Goal: Task Accomplishment & Management: Manage account settings

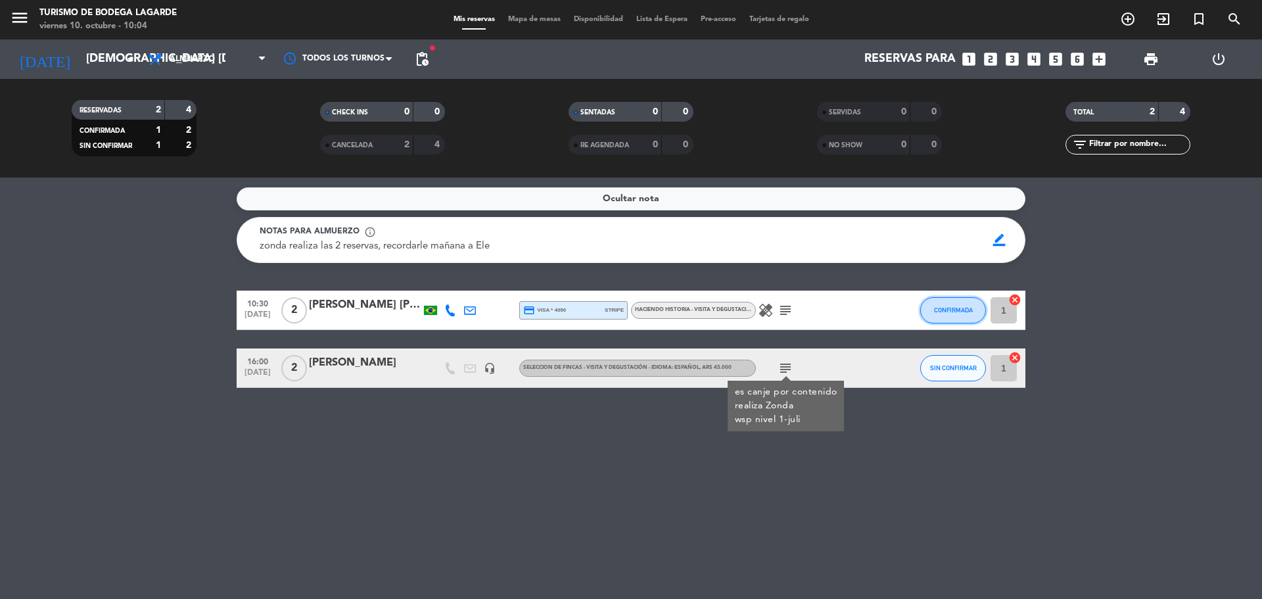
click at [947, 311] on span "CONFIRMADA" at bounding box center [953, 309] width 39 height 7
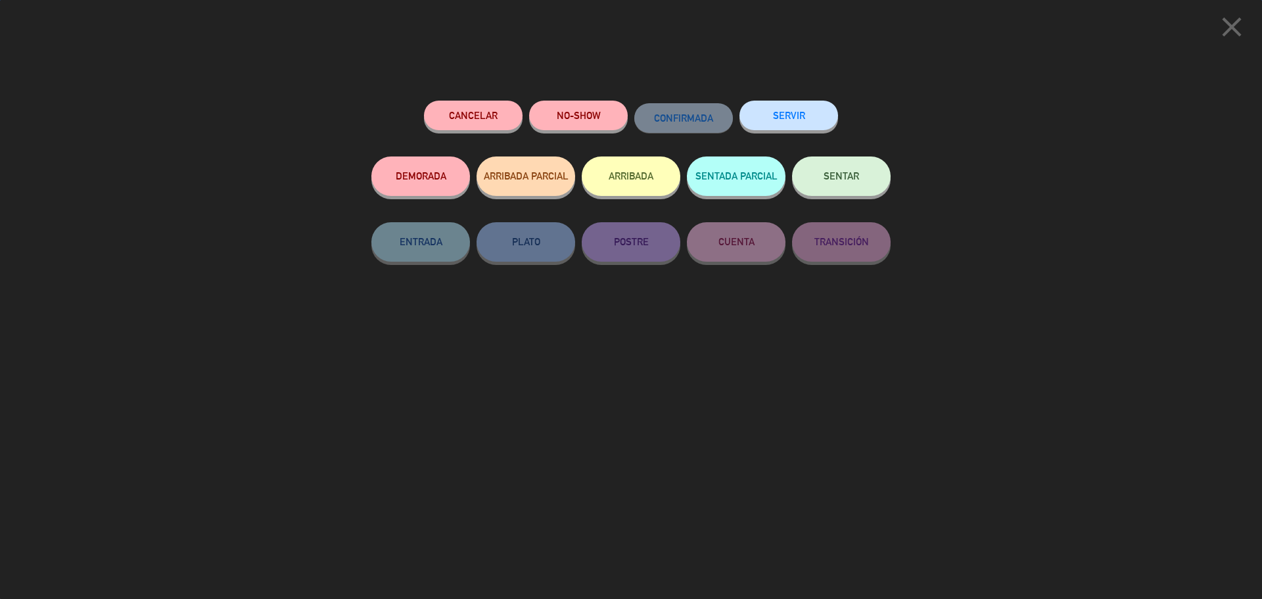
click at [834, 166] on button "SENTAR" at bounding box center [841, 175] width 99 height 39
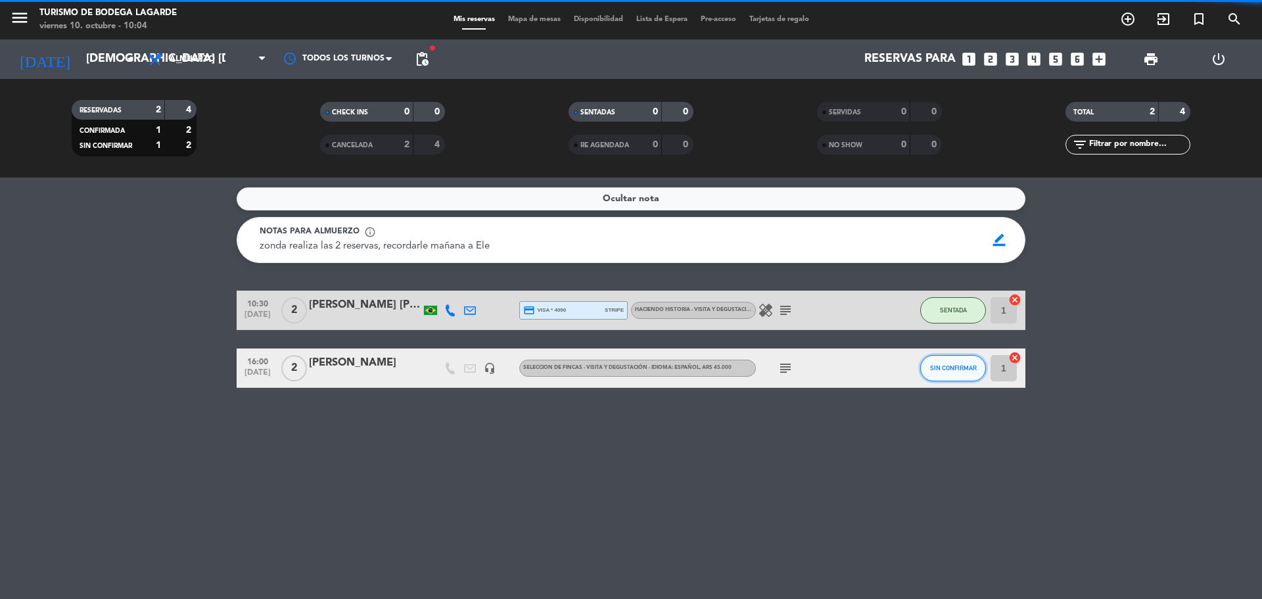
click at [940, 369] on span "SIN CONFIRMAR" at bounding box center [953, 367] width 47 height 7
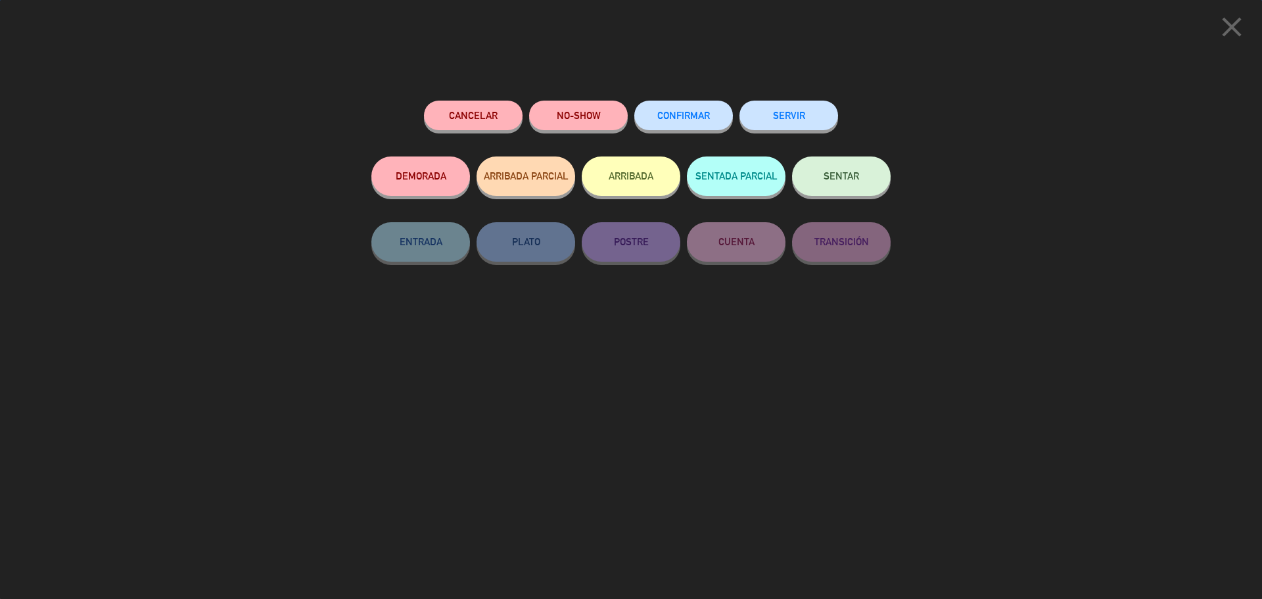
click at [857, 177] on span "SENTAR" at bounding box center [840, 175] width 35 height 11
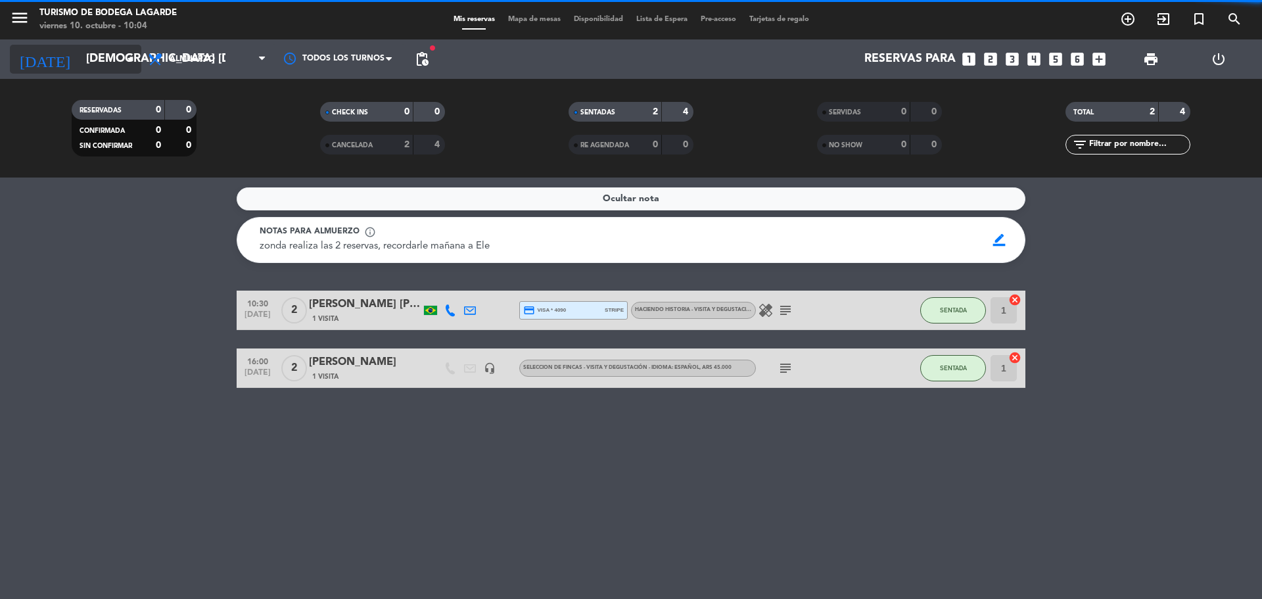
click at [105, 60] on input "[DEMOGRAPHIC_DATA] [DATE]" at bounding box center [156, 59] width 152 height 26
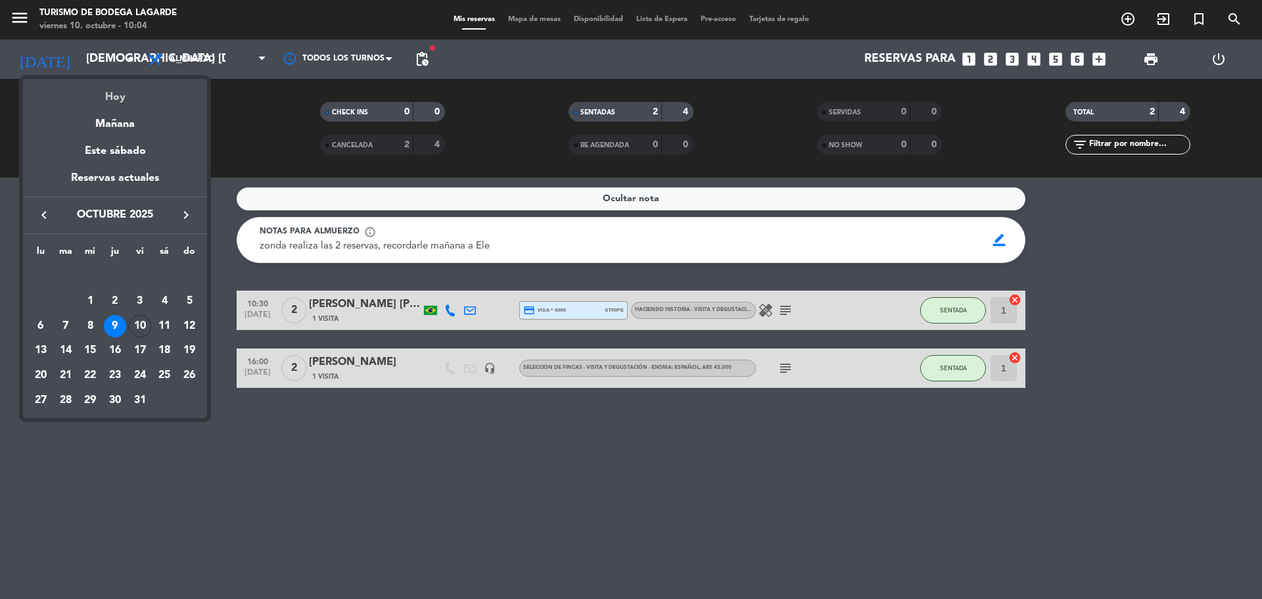
click at [118, 95] on div "Hoy" at bounding box center [115, 92] width 184 height 27
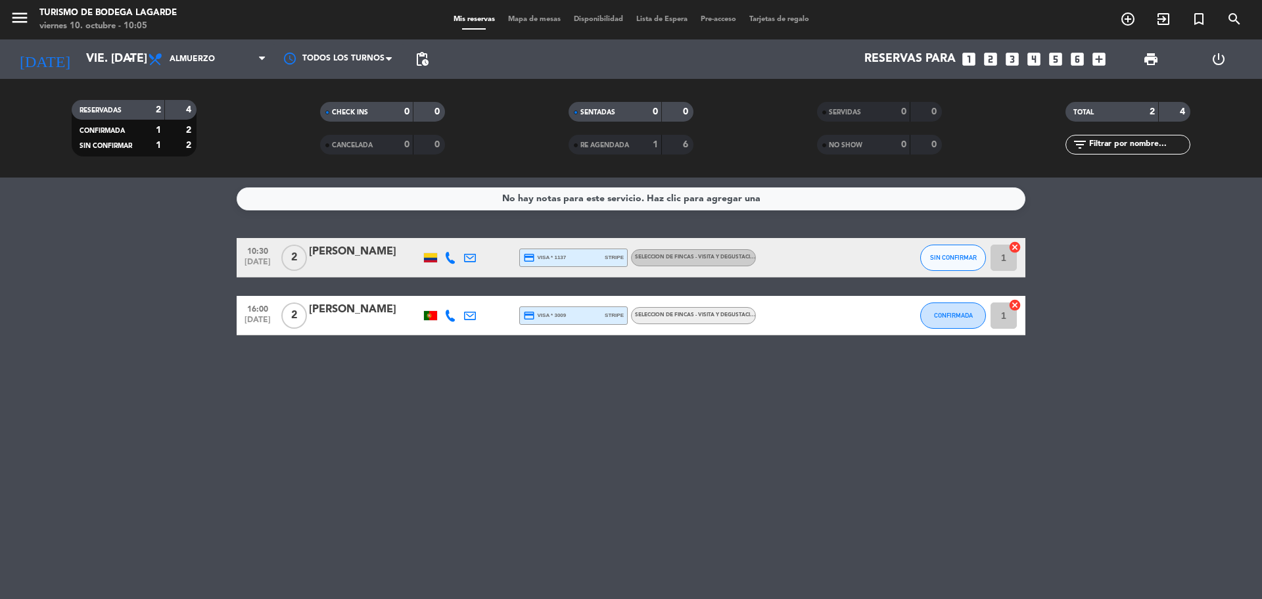
click at [426, 254] on div at bounding box center [430, 257] width 13 height 9
click at [976, 261] on button "SIN CONFIRMAR" at bounding box center [953, 257] width 66 height 26
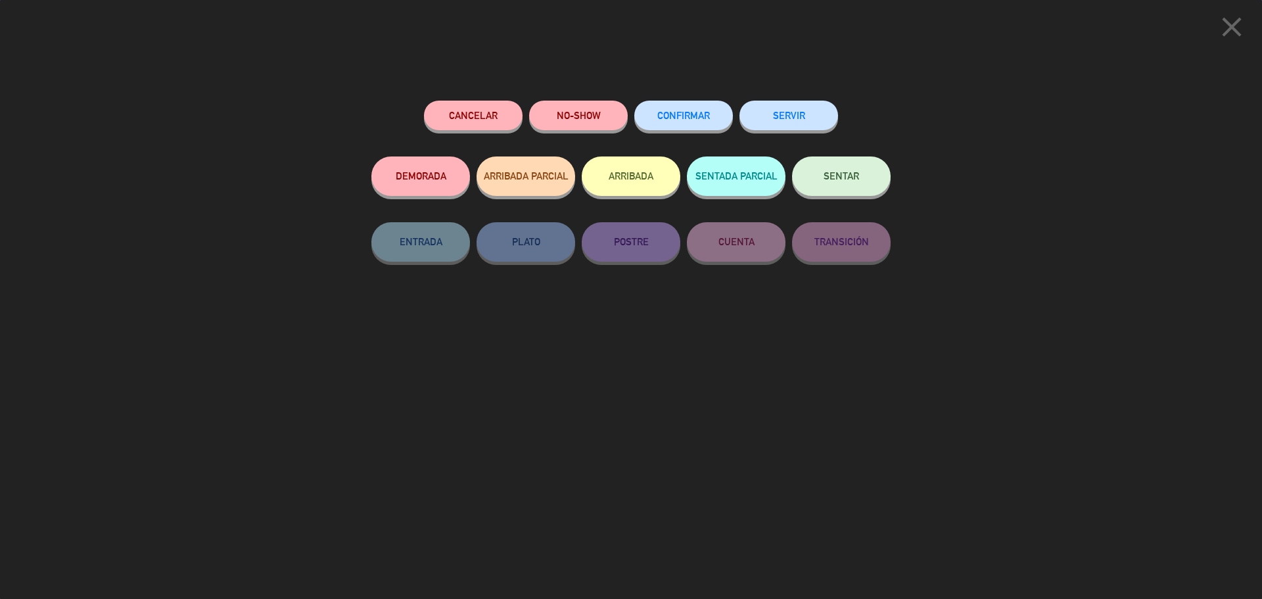
click at [849, 179] on span "SENTAR" at bounding box center [840, 175] width 35 height 11
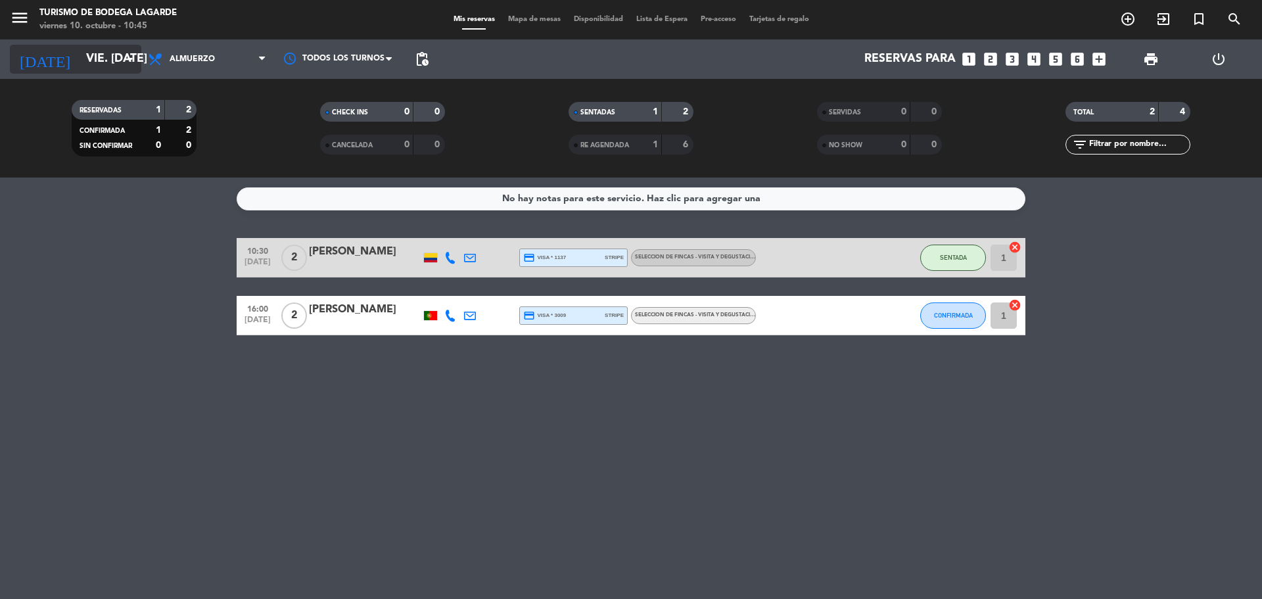
click at [119, 62] on input "vie. [DATE]" at bounding box center [156, 59] width 152 height 26
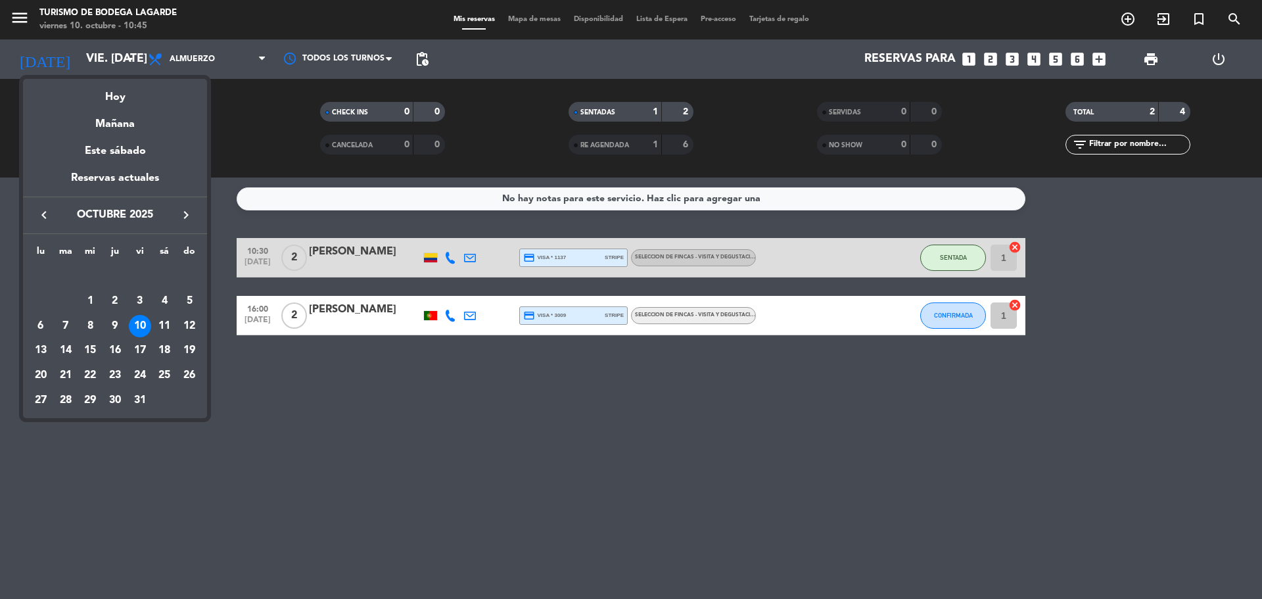
click at [118, 154] on div "Este sábado" at bounding box center [115, 151] width 184 height 37
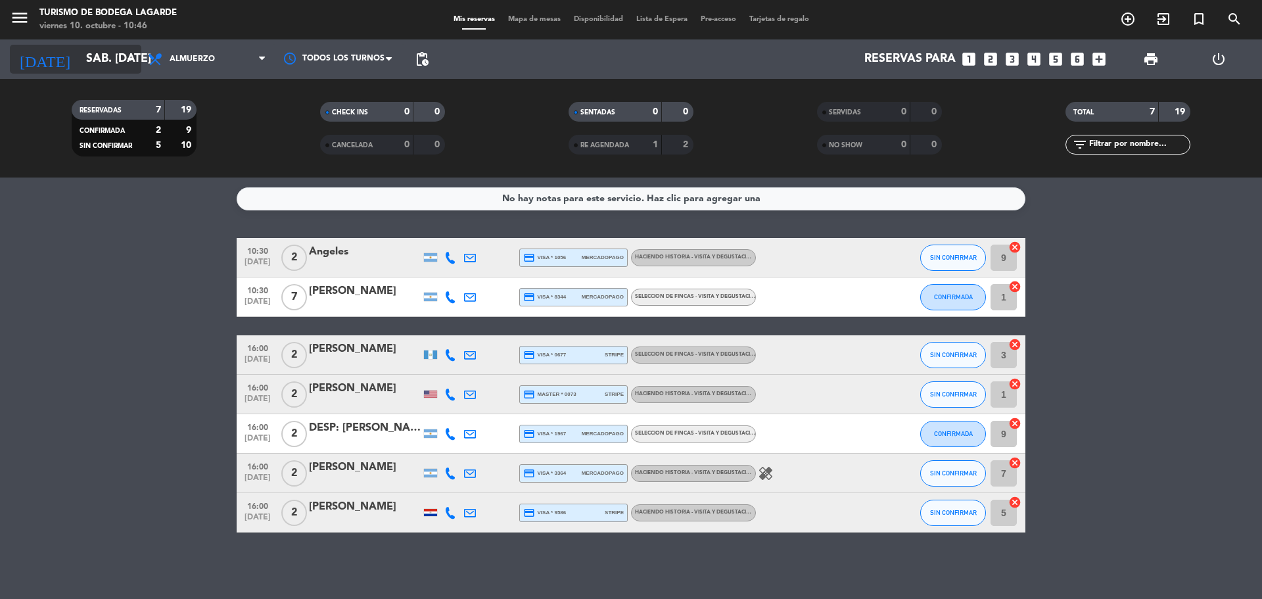
click at [129, 60] on icon "arrow_drop_down" at bounding box center [130, 59] width 16 height 16
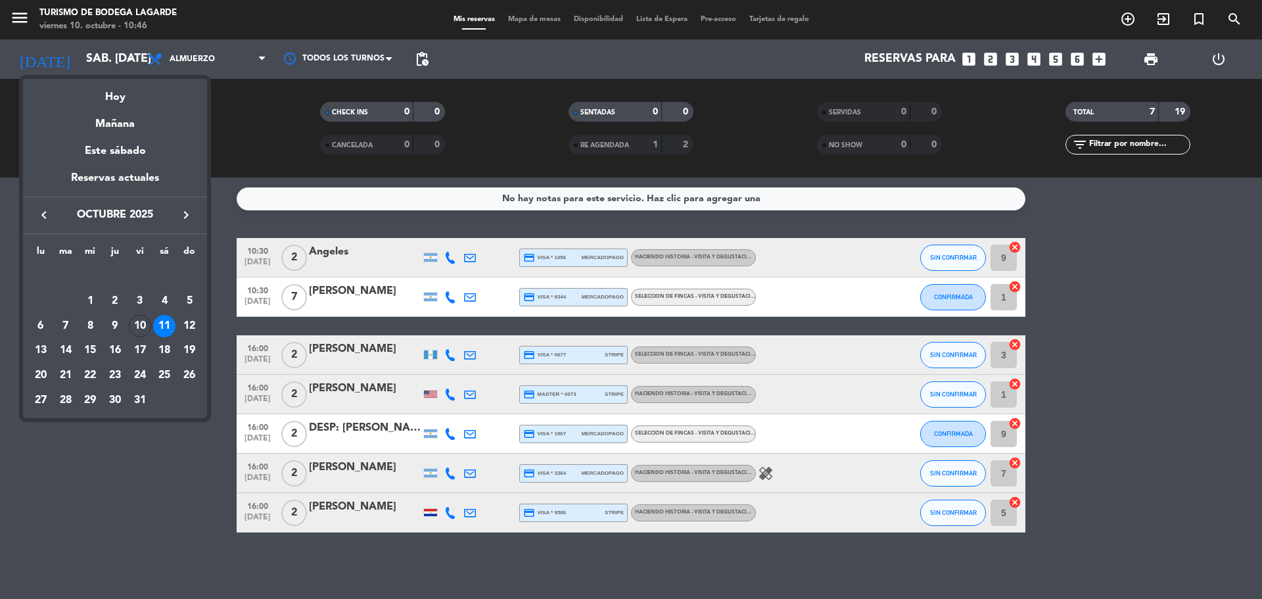
click at [111, 398] on div "30" at bounding box center [115, 400] width 22 height 22
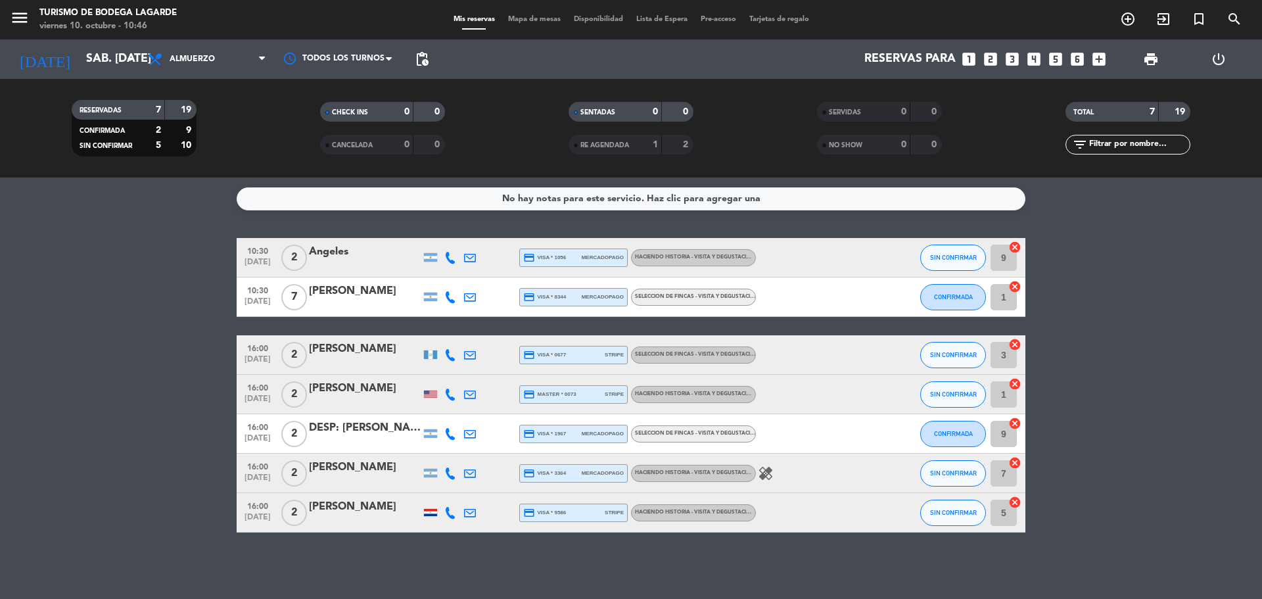
type input "[DEMOGRAPHIC_DATA] [DATE]"
